Goal: Task Accomplishment & Management: Use online tool/utility

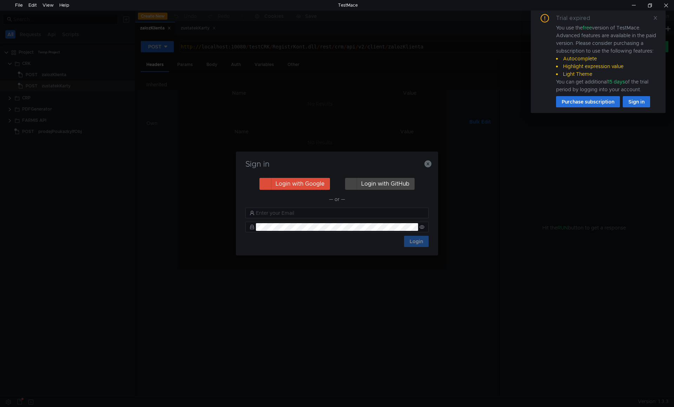
click at [421, 167] on h3 "Sign in" at bounding box center [336, 164] width 185 height 8
click at [428, 162] on icon "button" at bounding box center [427, 163] width 7 height 7
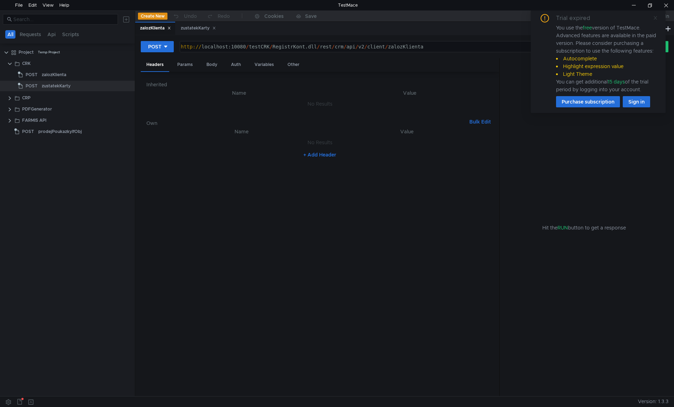
click at [656, 15] on icon at bounding box center [655, 17] width 5 height 5
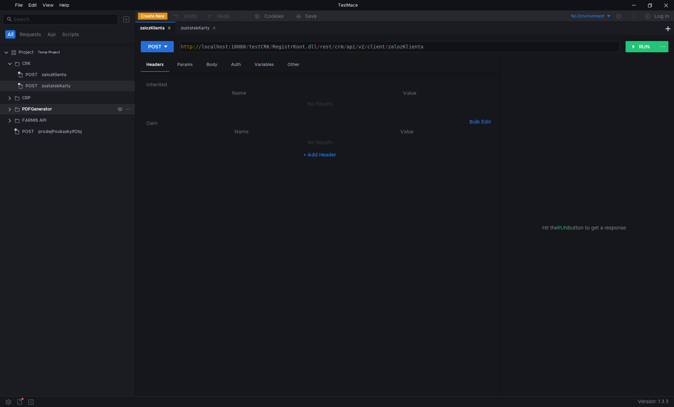
click at [7, 107] on div "PDFGenerator" at bounding box center [67, 109] width 135 height 11
click at [7, 108] on div "PDFGenerator" at bounding box center [67, 109] width 135 height 11
click at [11, 109] on clr-icon at bounding box center [10, 110] width 6 height 6
click at [9, 109] on clr-icon at bounding box center [10, 110] width 6 height 6
click at [29, 120] on div "FARMIS API" at bounding box center [34, 120] width 24 height 11
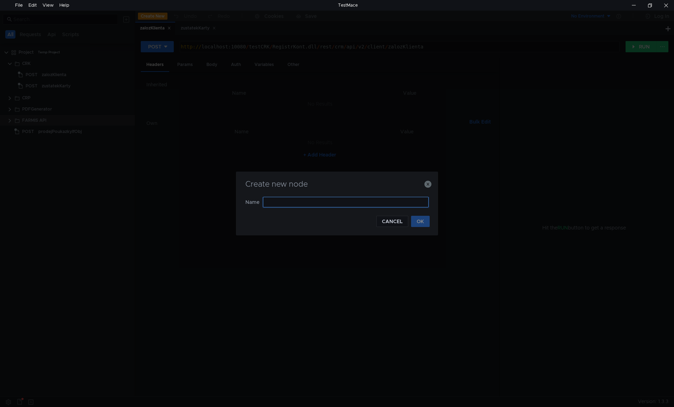
click at [282, 201] on input "text" at bounding box center [346, 202] width 166 height 11
type input "createOrder 850"
click at [428, 216] on button "OK" at bounding box center [420, 220] width 19 height 11
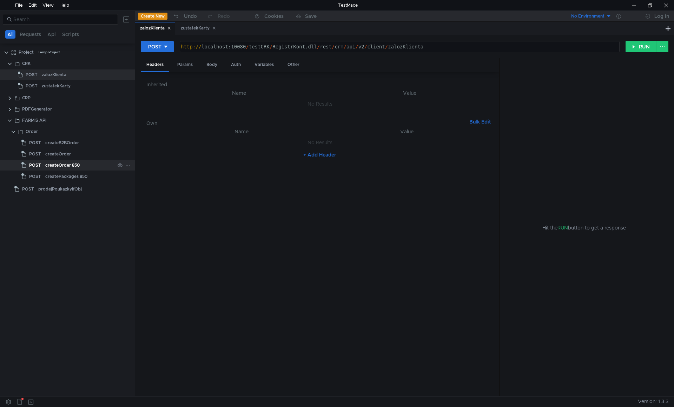
click at [73, 163] on div "createOrder 850" at bounding box center [62, 165] width 34 height 11
click at [215, 29] on icon at bounding box center [214, 28] width 2 height 2
click at [169, 27] on icon at bounding box center [169, 28] width 4 height 4
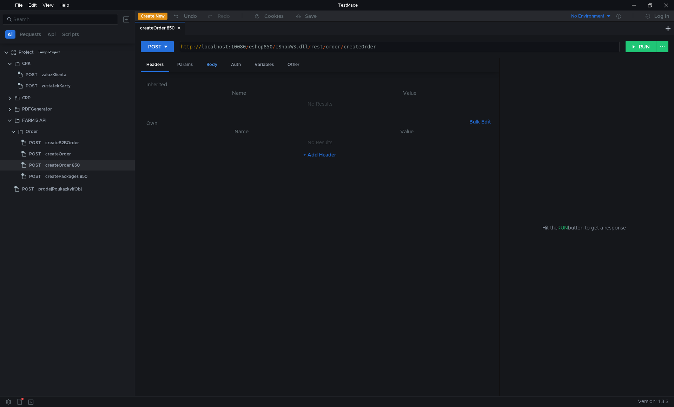
click at [210, 62] on div "Body" at bounding box center [212, 64] width 22 height 13
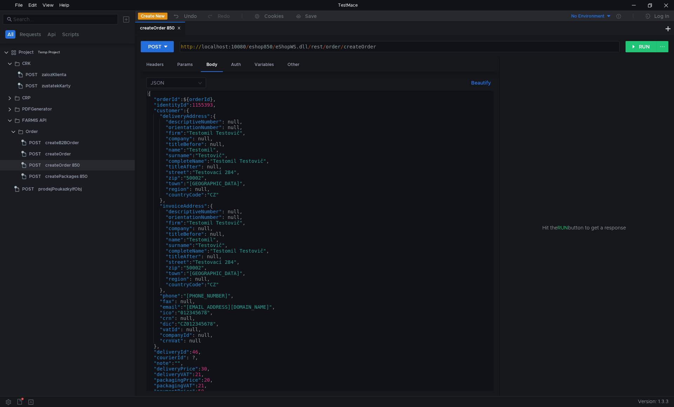
click at [244, 150] on div "{ "orderId" : ${ orderId } , "identityId" : 1155393 , "customer" : { "deliveryA…" at bounding box center [318, 246] width 344 height 311
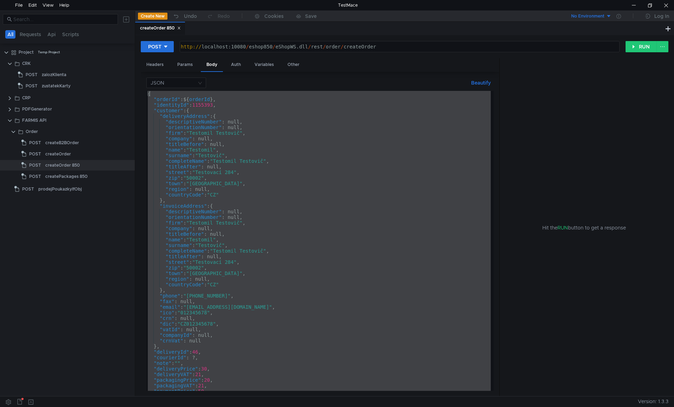
paste textarea
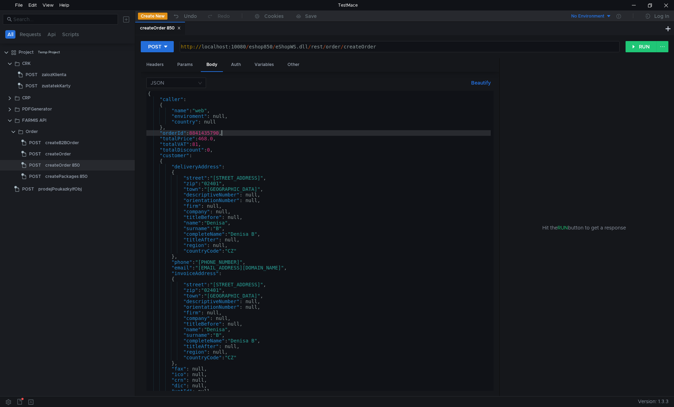
scroll to position [0, 5]
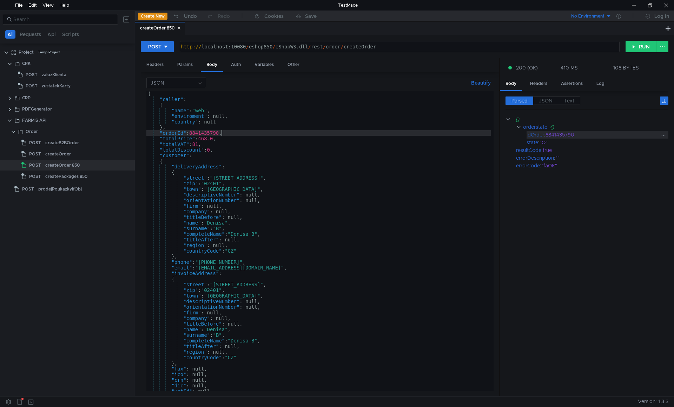
click at [555, 132] on div "8841435790" at bounding box center [602, 135] width 114 height 8
click at [547, 135] on div "idOrder : 8841435790" at bounding box center [598, 135] width 142 height 8
drag, startPoint x: 522, startPoint y: 134, endPoint x: 584, endPoint y: 137, distance: 62.5
click at [584, 137] on app-tour-anchor "idOrder : 8841435790" at bounding box center [586, 135] width 163 height 8
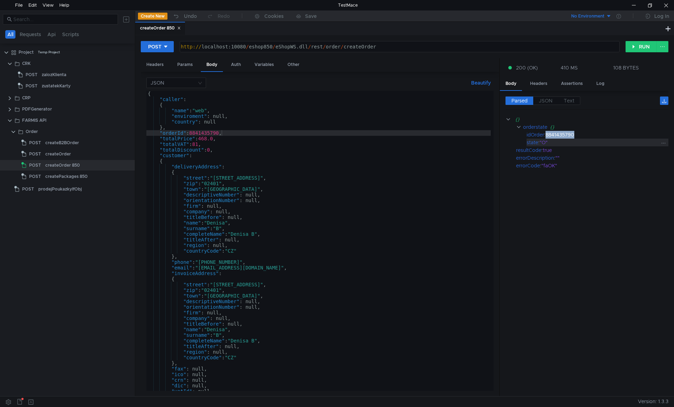
click at [584, 143] on div ""O"" at bounding box center [600, 143] width 120 height 8
drag, startPoint x: 582, startPoint y: 134, endPoint x: 527, endPoint y: 135, distance: 55.5
click at [527, 135] on div "idOrder : 8841435790" at bounding box center [598, 135] width 142 height 8
copy div "idOrder : 8841435790"
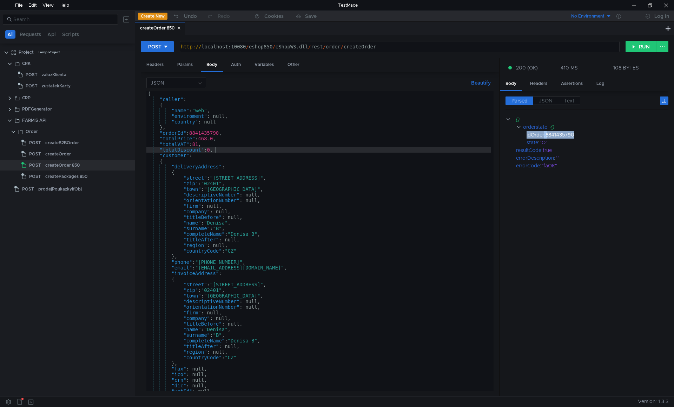
click at [242, 153] on div "{ "caller" : { "name" : "web" , "enviroment" : null, "country" : null } , "orde…" at bounding box center [318, 246] width 344 height 311
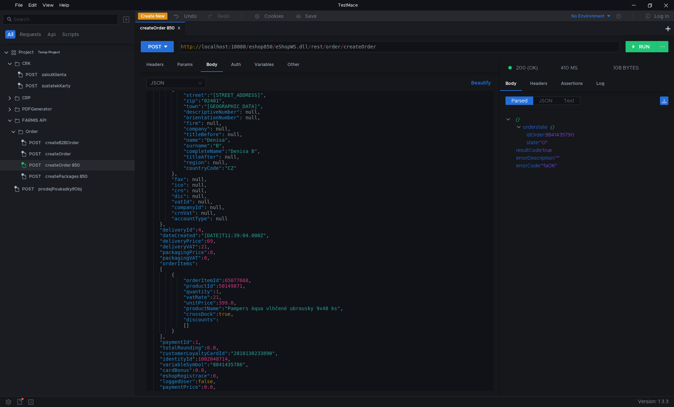
scroll to position [358, 0]
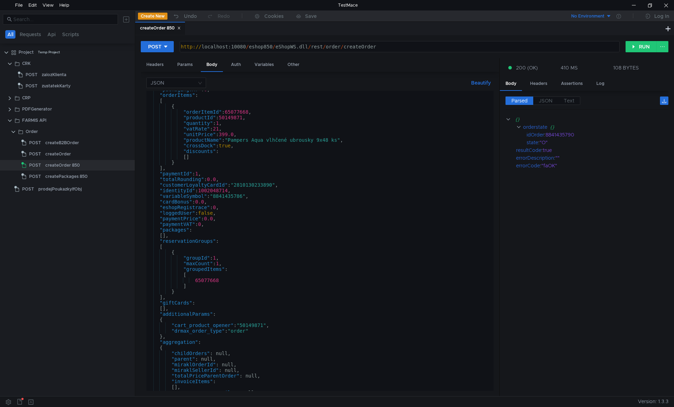
click at [346, 203] on div ""packagingVAT" : 0 , "orderItems" : [ { "orderItemId" : 65077668 , "productId" …" at bounding box center [318, 242] width 344 height 311
type textarea ""cardBonus": 0.0,"
click at [634, 6] on div at bounding box center [634, 5] width 16 height 11
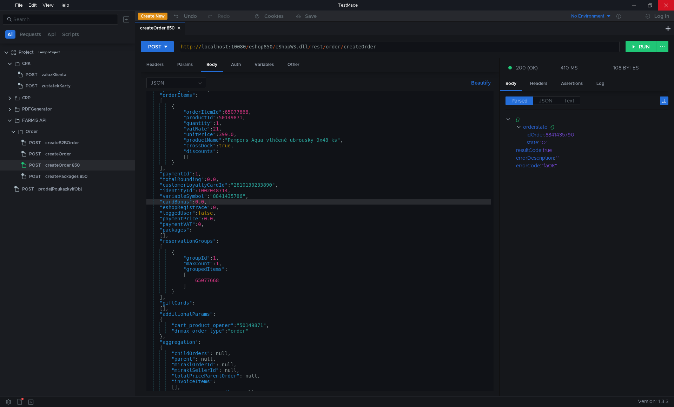
click at [669, 6] on div at bounding box center [666, 5] width 16 height 11
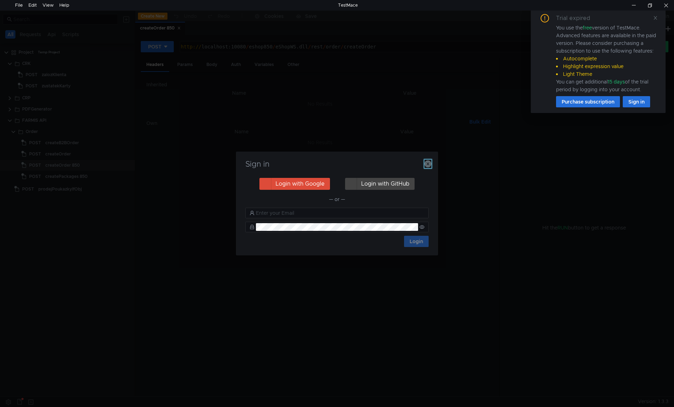
click at [428, 164] on icon "button" at bounding box center [427, 163] width 7 height 7
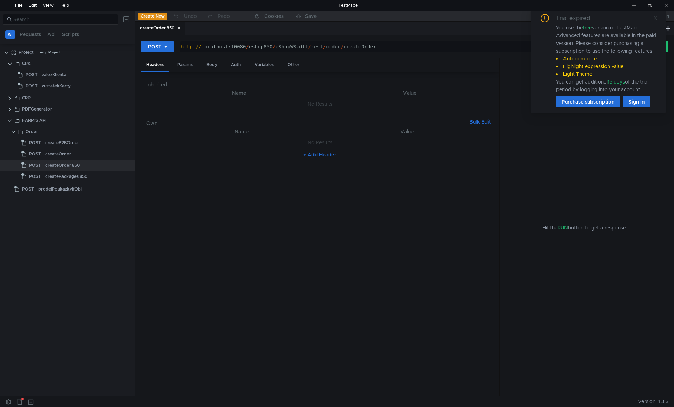
click at [655, 16] on icon at bounding box center [655, 17] width 5 height 5
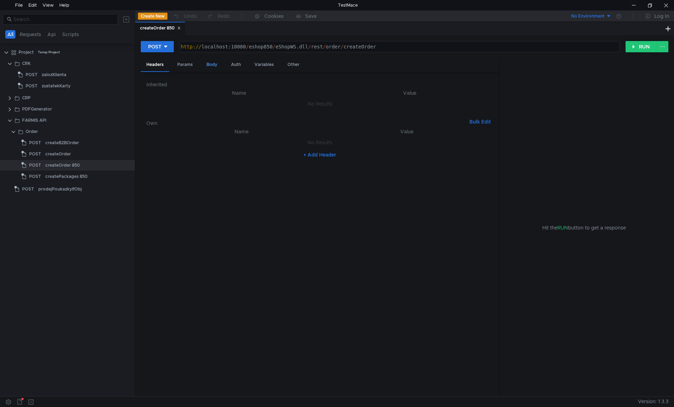
click at [212, 62] on div "Body" at bounding box center [212, 64] width 22 height 13
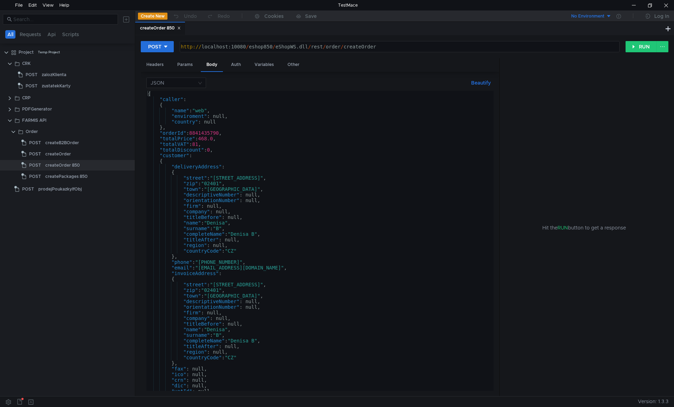
type textarea "http://localhost:10080/eshop850/eShopWS.dll/rest/order/createOrder"
drag, startPoint x: 424, startPoint y: 45, endPoint x: 146, endPoint y: 48, distance: 278.4
click at [146, 48] on div "POST http://localhost:10080/eshop850/eShopWS.dll/rest/order/createOrder http://…" at bounding box center [383, 47] width 485 height 12
drag, startPoint x: 33, startPoint y: 131, endPoint x: 27, endPoint y: 133, distance: 6.6
click at [27, 133] on div "Order" at bounding box center [32, 131] width 12 height 11
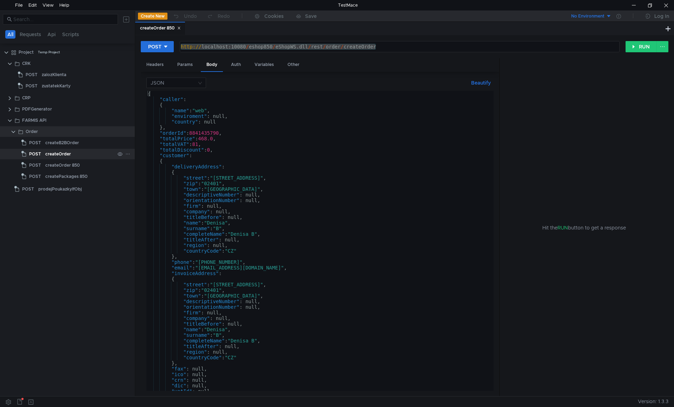
click at [39, 152] on span "POST" at bounding box center [35, 154] width 12 height 11
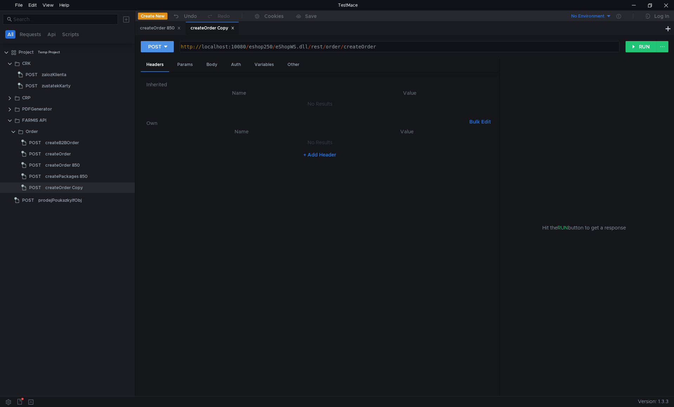
click at [169, 47] on button "POST" at bounding box center [157, 46] width 33 height 11
click at [159, 59] on li "GET" at bounding box center [157, 61] width 33 height 11
drag, startPoint x: 397, startPoint y: 47, endPoint x: 340, endPoint y: 53, distance: 56.8
click at [340, 53] on div "GET http://localhost:10080/eshop250/eShopWS.dll/rest/order/createOrder http:// …" at bounding box center [405, 50] width 528 height 18
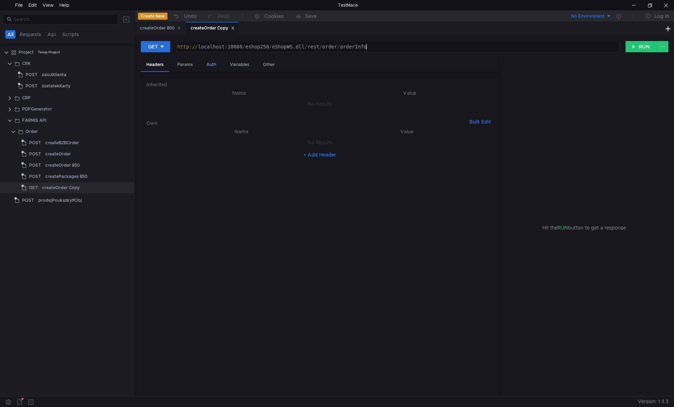
type textarea "http://localhost:10080/eshop250/eShopWS.dll/rest/order/orderInfo"
click at [212, 63] on div "Auth" at bounding box center [211, 64] width 21 height 13
click at [159, 49] on button "GET" at bounding box center [155, 46] width 29 height 11
click at [159, 71] on li "POST" at bounding box center [156, 72] width 31 height 11
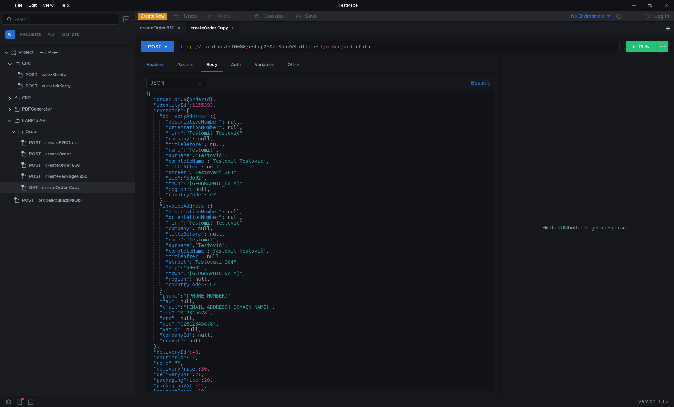
click at [158, 64] on div "Headers" at bounding box center [155, 64] width 28 height 13
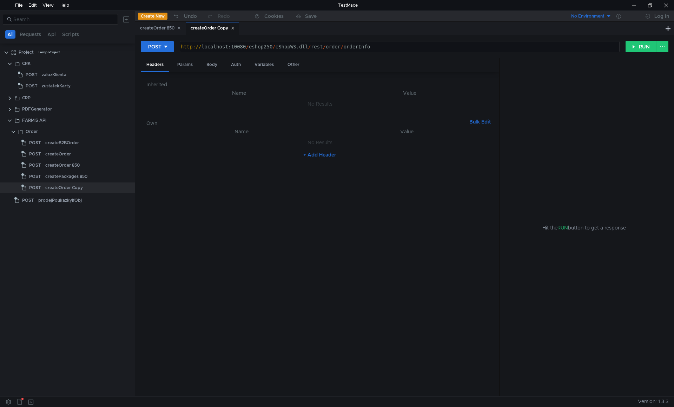
click at [204, 121] on h6 "Own" at bounding box center [306, 123] width 320 height 8
click at [212, 69] on div "Body" at bounding box center [212, 64] width 22 height 13
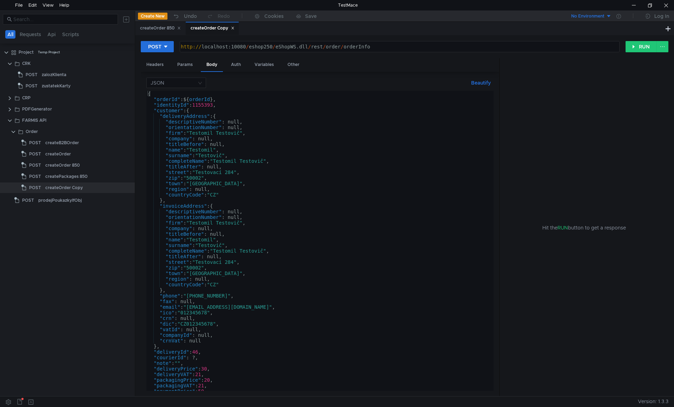
click at [218, 101] on div "{ "orderId" : ${ orderId } , "identityId" : 1155393 , "customer" : { "deliveryA…" at bounding box center [318, 246] width 344 height 311
paste textarea "{"orderId":[8841435743]"
type textarea "{"orderId":[8841435743]}"
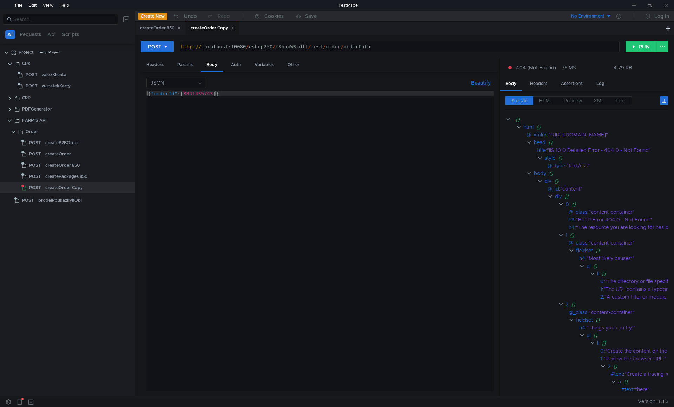
click at [359, 45] on div "http:// localhost:10080 / eshop250 / eShopWS.dll / rest / order / orderInfo" at bounding box center [398, 52] width 439 height 17
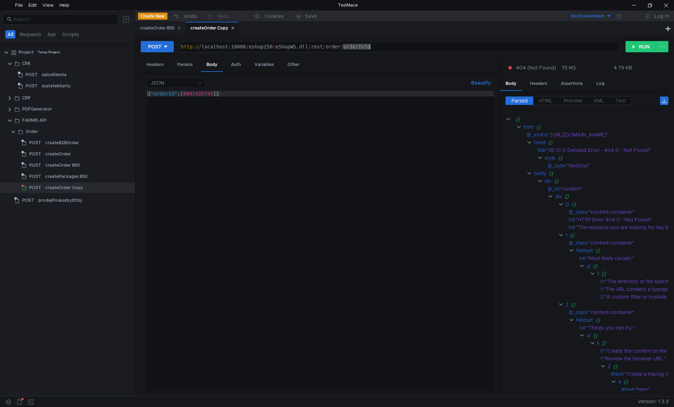
click at [359, 45] on div "http:// localhost:10080 / eshop250 / eShopWS.dll / rest / order / orderInfo" at bounding box center [398, 52] width 439 height 17
paste textarea "getO"
type textarea "[URL]"
click at [318, 117] on div "{ "orderId" : [ 8841435743 ]}" at bounding box center [319, 246] width 347 height 311
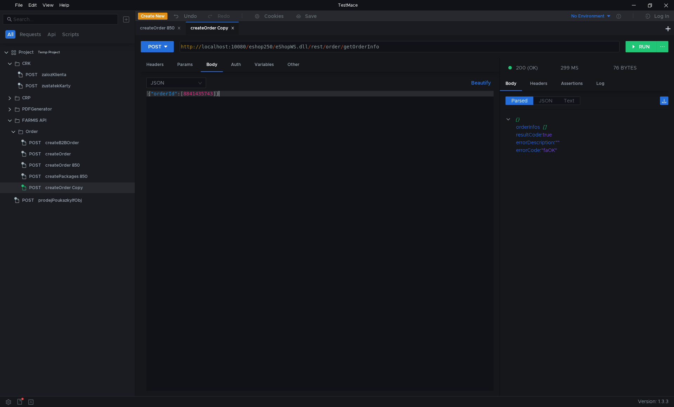
click at [483, 82] on button "Beautify" at bounding box center [480, 83] width 25 height 8
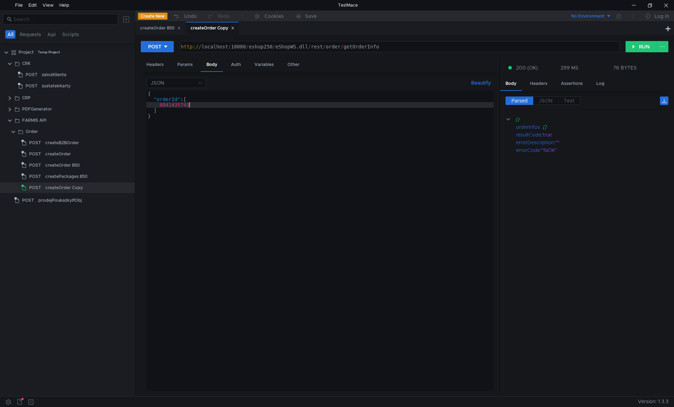
click at [205, 105] on div "{ "orderId" : [ 8841435743 ] }" at bounding box center [319, 246] width 347 height 311
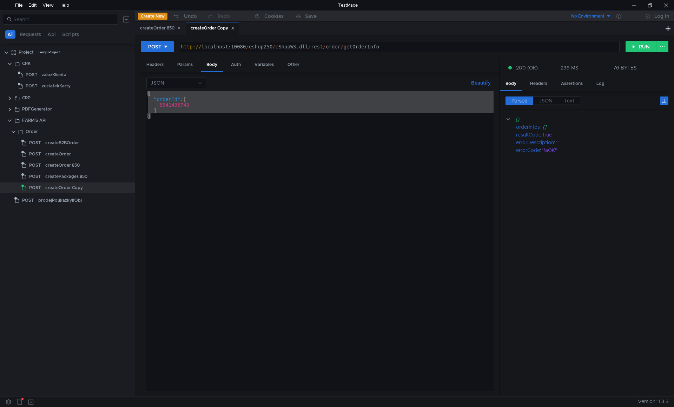
drag, startPoint x: 168, startPoint y: 119, endPoint x: 144, endPoint y: 96, distance: 33.0
click at [144, 96] on div "JSON Beautify 8841435743 { "orderId" : [ 8841435743 ] } ההההההההההההההההההההההה…" at bounding box center [320, 234] width 358 height 325
click at [188, 127] on div "{ "orderId" : [ 8841435743 ] }" at bounding box center [319, 241] width 347 height 300
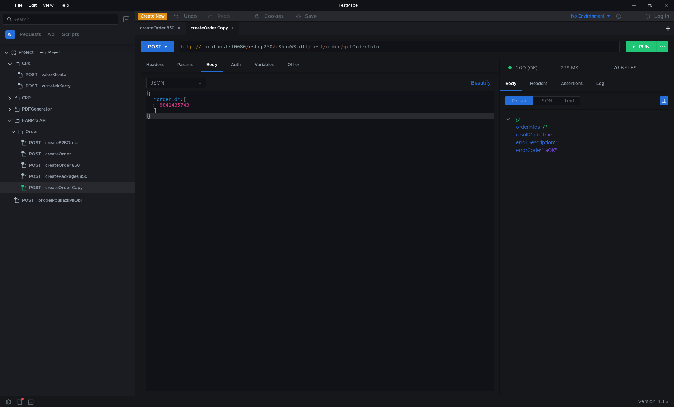
click at [166, 102] on div "{ "orderId" : [ 8841435743 ] }" at bounding box center [319, 246] width 347 height 311
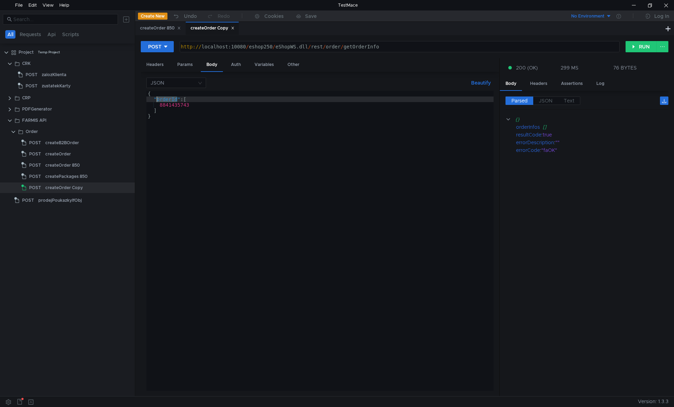
click at [172, 108] on div "{ "orderId" : [ 8841435743 ] }" at bounding box center [319, 246] width 347 height 311
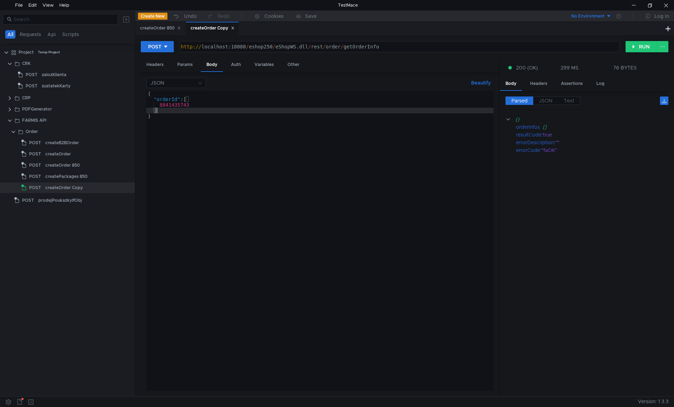
click at [170, 103] on div "{ "orderId" : [ 8841435743 ] }" at bounding box center [319, 246] width 347 height 311
click at [160, 114] on div "{ "orderId" : [ 8841435743 ] }" at bounding box center [319, 246] width 347 height 311
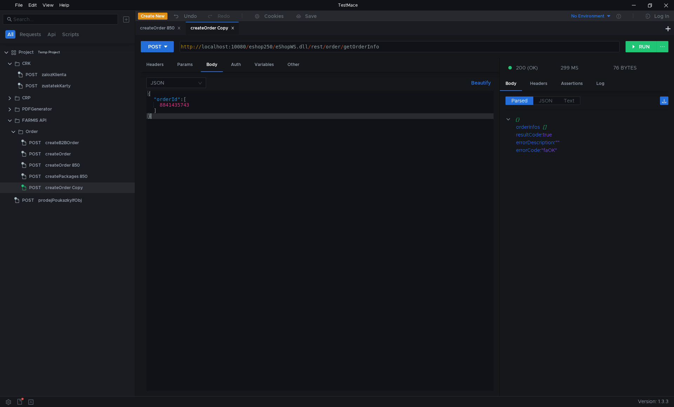
click at [164, 106] on div "{ "orderId" : [ 8841435743 ] }" at bounding box center [319, 246] width 347 height 311
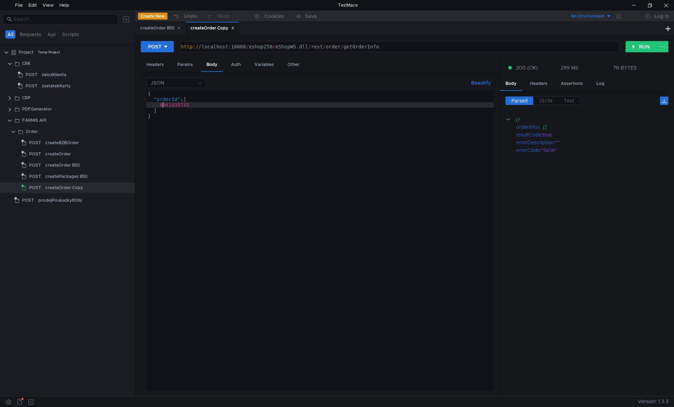
click at [164, 106] on div "{ "orderId" : [ 8841435743 ] }" at bounding box center [319, 246] width 347 height 311
click at [176, 117] on div "{ "orderId" : [ 8841435743 ] }" at bounding box center [319, 246] width 347 height 311
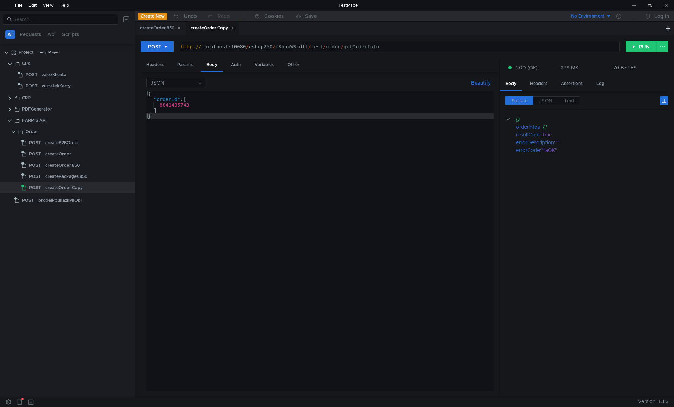
click at [167, 106] on div "{ "orderId" : [ 8841435743 ] }" at bounding box center [319, 246] width 347 height 311
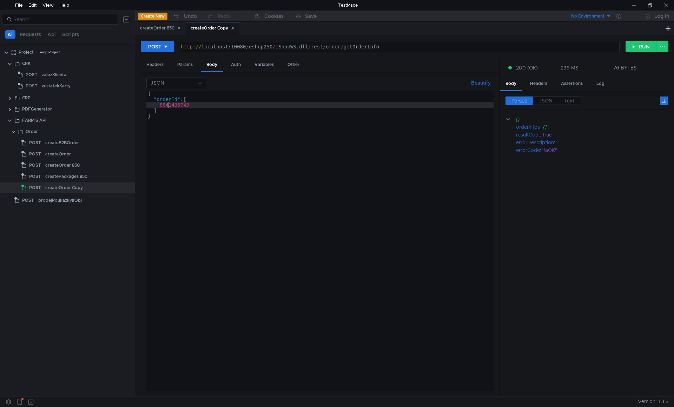
click at [167, 106] on div "{ "orderId" : [ 8841435743 ] }" at bounding box center [319, 246] width 347 height 311
click at [181, 125] on div "{ "orderId" : [ 8841435743 ] }" at bounding box center [319, 246] width 347 height 311
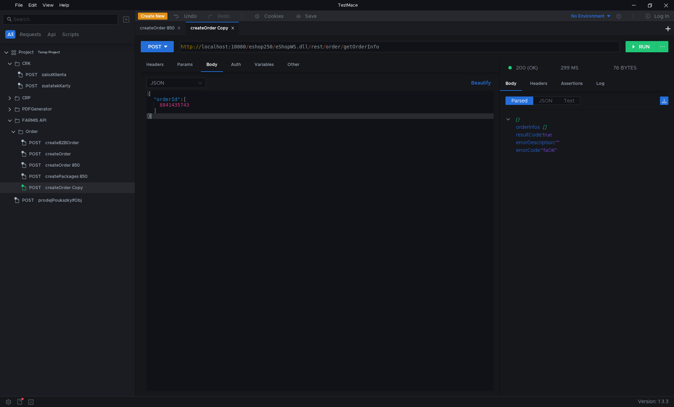
click at [205, 104] on div "{ "orderId" : [ 8841435743 ] }" at bounding box center [319, 246] width 347 height 311
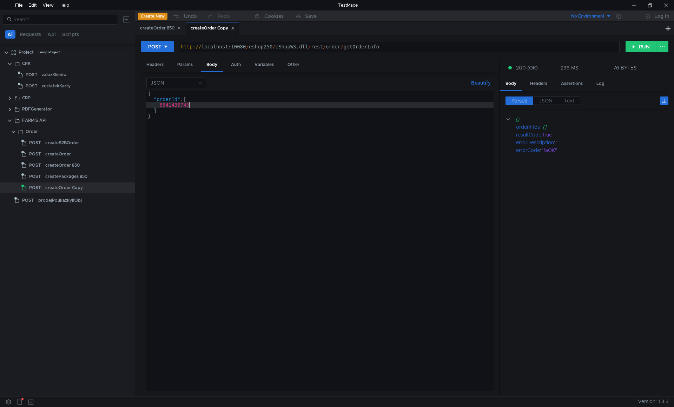
click at [205, 104] on div "{ "orderId" : [ 8841435743 ] }" at bounding box center [319, 246] width 347 height 311
click at [173, 105] on div "{ "orderId" : [ 8841435743 ] }" at bounding box center [319, 241] width 347 height 300
click at [173, 105] on div "{ "orderId" : [ 8841435743 ] }" at bounding box center [319, 246] width 347 height 311
click at [185, 117] on div "{ "orderId" : [ 8841435743 ] }" at bounding box center [319, 246] width 347 height 311
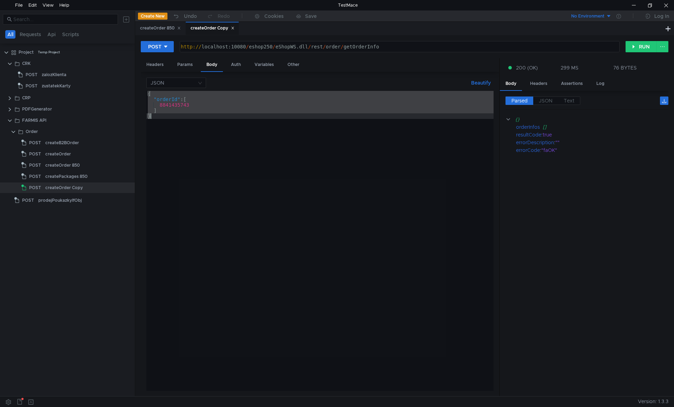
click at [183, 105] on div "{ "orderId" : [ 8841435743 ] }" at bounding box center [319, 241] width 347 height 300
click at [183, 105] on div "{ "orderId" : [ 8841435743 ] }" at bounding box center [319, 246] width 347 height 311
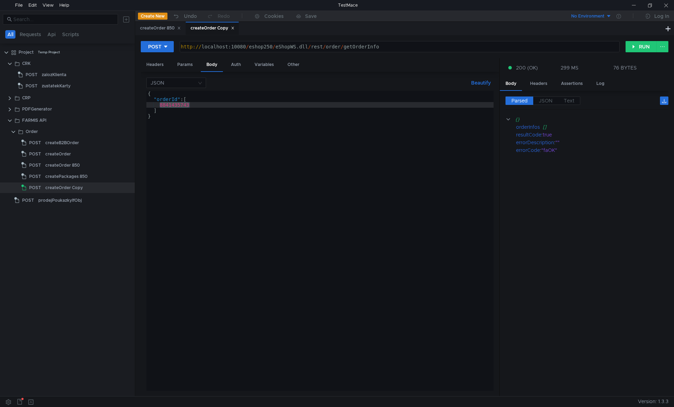
click at [176, 108] on div "{ "orderId" : [ 8841435743 ] }" at bounding box center [319, 241] width 347 height 300
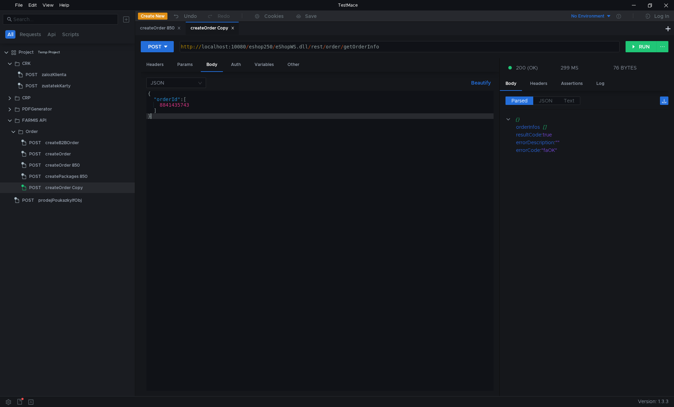
click at [201, 125] on div "{ "orderId" : [ 8841435743 ] }" at bounding box center [319, 246] width 347 height 311
type textarea "}"
click at [227, 125] on div "{ "orderId" : [ 8841435743 ] }" at bounding box center [319, 246] width 347 height 311
click at [369, 48] on div "http:// localhost:10080 / eshop250 / eShopWS.dll / rest / order / getOrderInfo" at bounding box center [398, 52] width 439 height 17
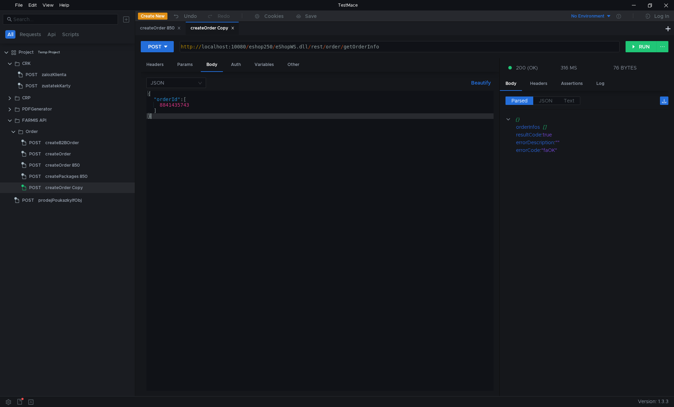
click at [369, 48] on div "http:// localhost:10080 / eshop250 / eShopWS.dll / rest / order / getOrderInfo" at bounding box center [398, 52] width 439 height 17
click at [117, 137] on div at bounding box center [67, 137] width 135 height 1
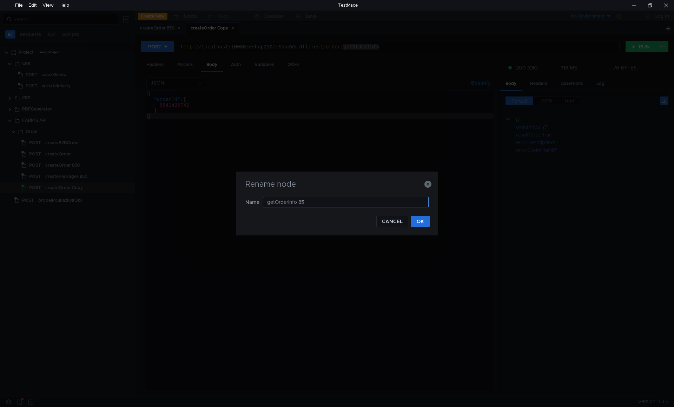
type input "getOrderInfo 850"
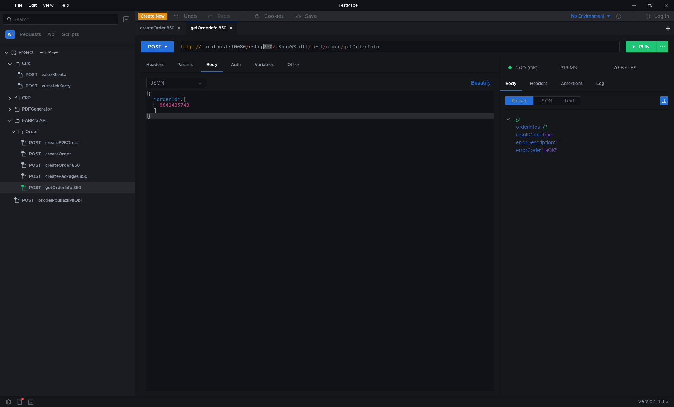
drag, startPoint x: 272, startPoint y: 45, endPoint x: 265, endPoint y: 45, distance: 7.4
click at [265, 45] on div "http:// localhost:10080 / eshop250 / eShopWS.dll / rest / order / getOrderInfo" at bounding box center [398, 52] width 439 height 17
type textarea "http://localhost:10080/eshop850/eShopWS.dll/rest/order/getOrderInfo"
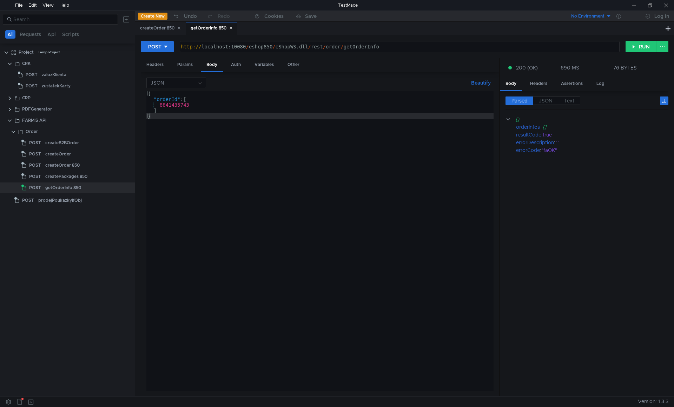
click at [229, 57] on div "POST http://localhost:10080/eshop850/eShopWS.dll/rest/order/getOrderInfo http:/…" at bounding box center [405, 50] width 528 height 18
click at [195, 132] on div "{ "orderId" : [ 8841435743 ] }" at bounding box center [319, 246] width 347 height 311
click at [161, 27] on div "createOrder 850" at bounding box center [160, 28] width 41 height 7
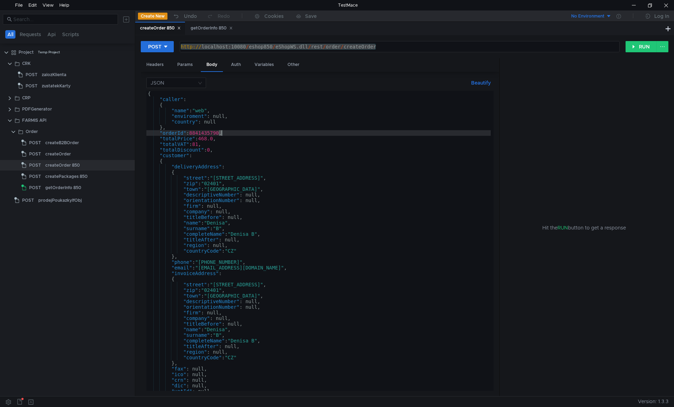
click at [221, 132] on div "{ "caller" : { "name" : "web" , "enviroment" : null, "country" : null } , "orde…" at bounding box center [318, 246] width 344 height 311
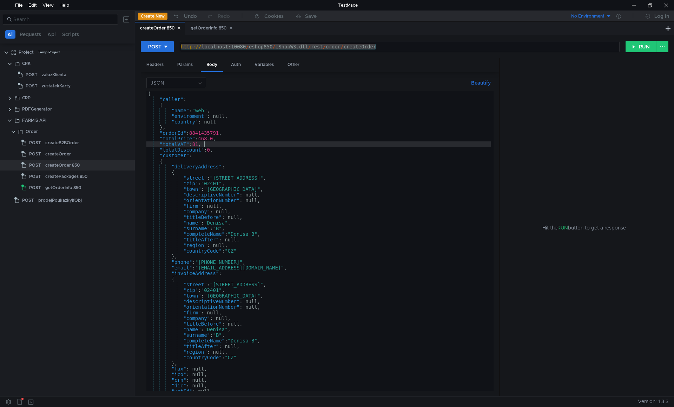
click at [222, 145] on div "{ "caller" : { "name" : "web" , "enviroment" : null, "country" : null } , "orde…" at bounding box center [318, 246] width 344 height 311
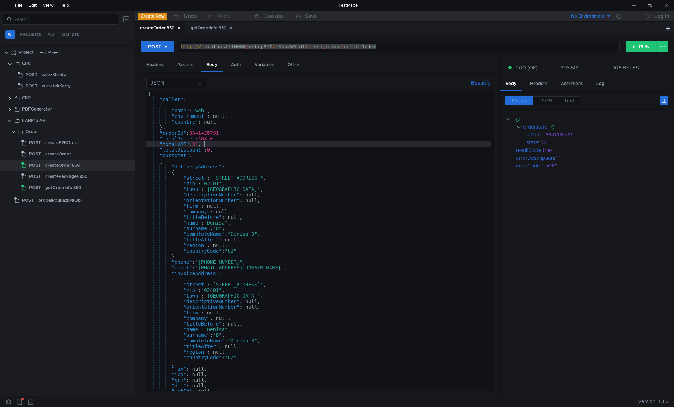
type textarea ""totalVAT": 81,"
